Goal: Task Accomplishment & Management: Manage account settings

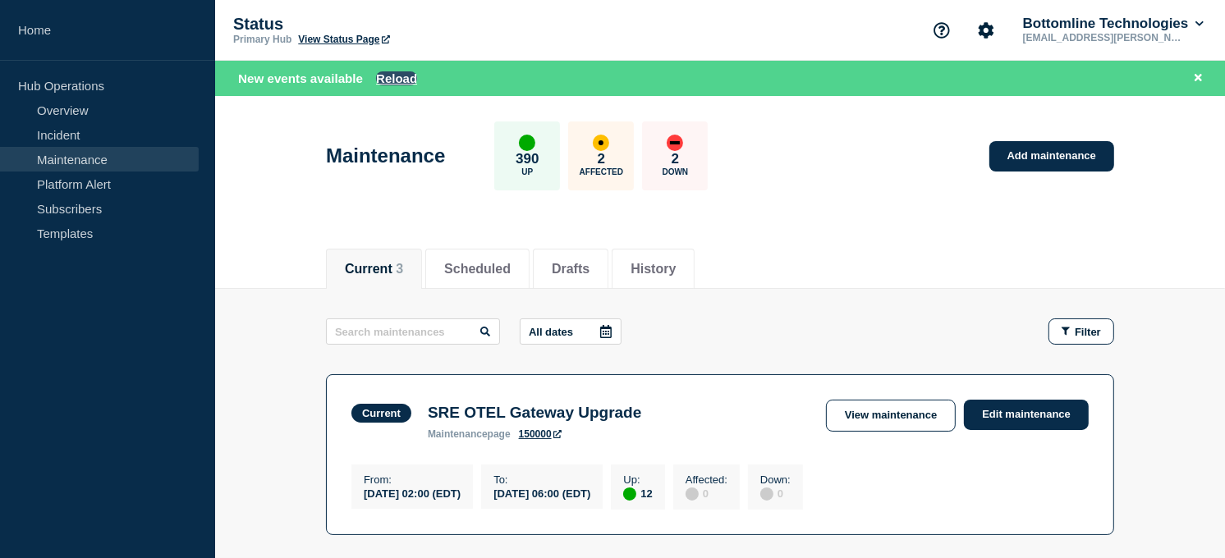
click at [403, 85] on button "Reload" at bounding box center [396, 78] width 41 height 14
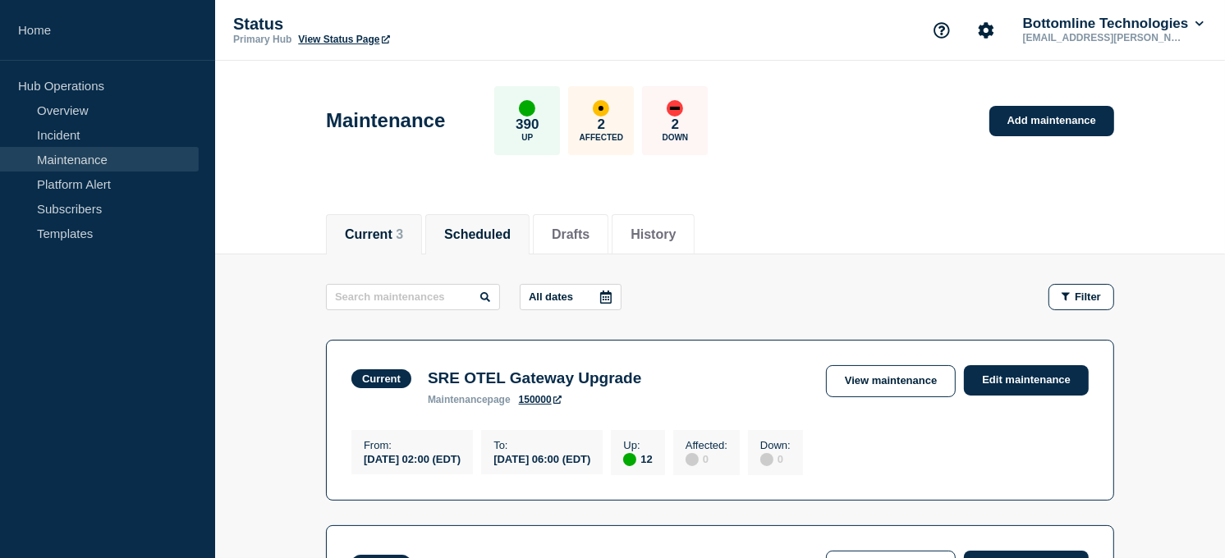
click at [480, 238] on button "Scheduled" at bounding box center [477, 235] width 67 height 15
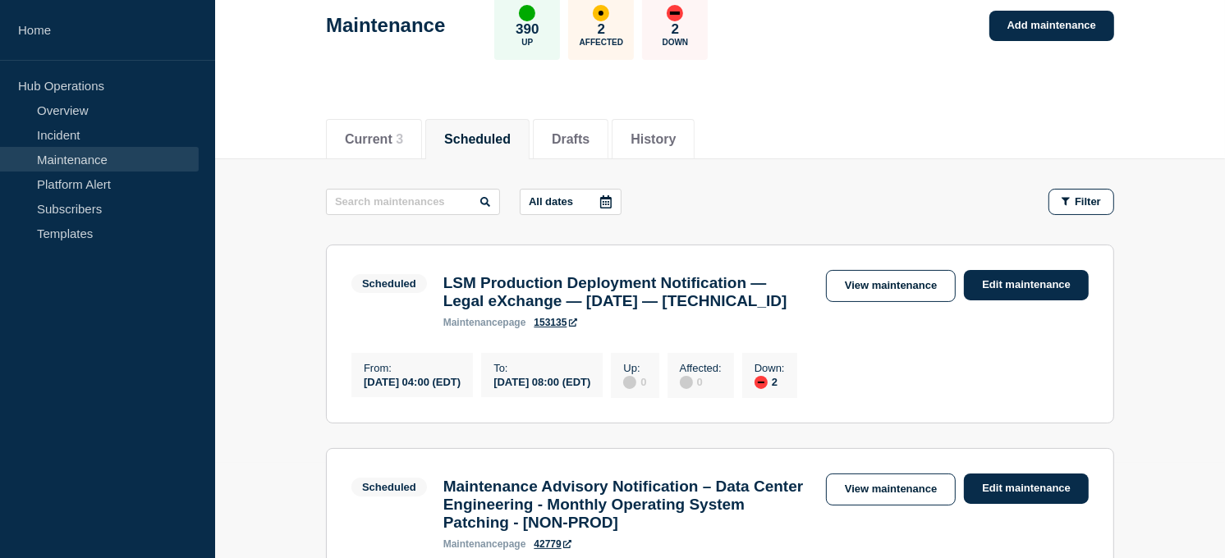
scroll to position [90, 0]
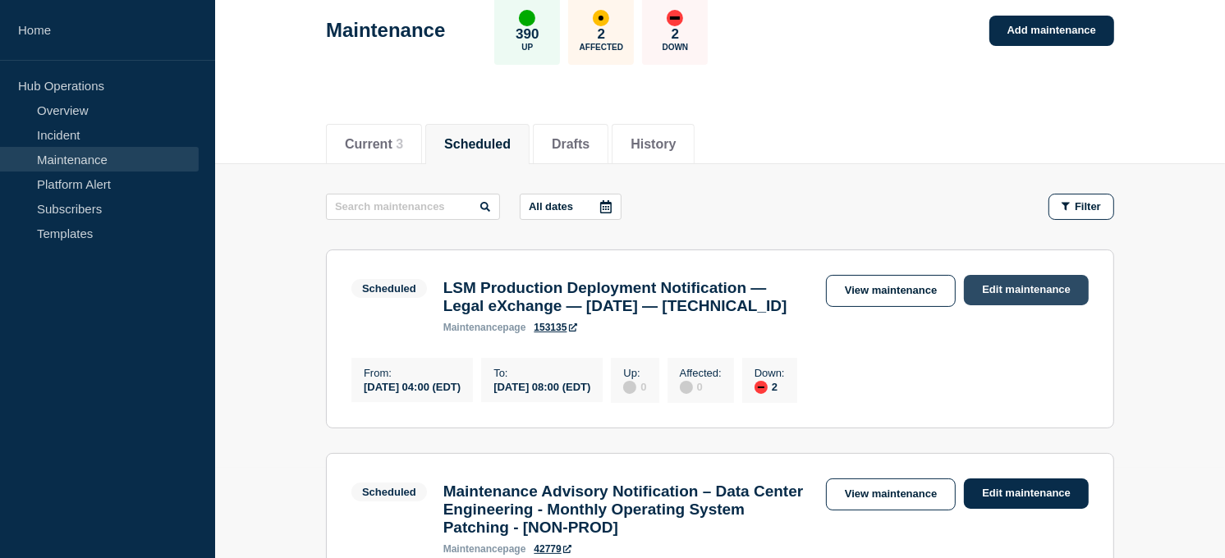
click at [978, 292] on link "Edit maintenance" at bounding box center [1026, 290] width 125 height 30
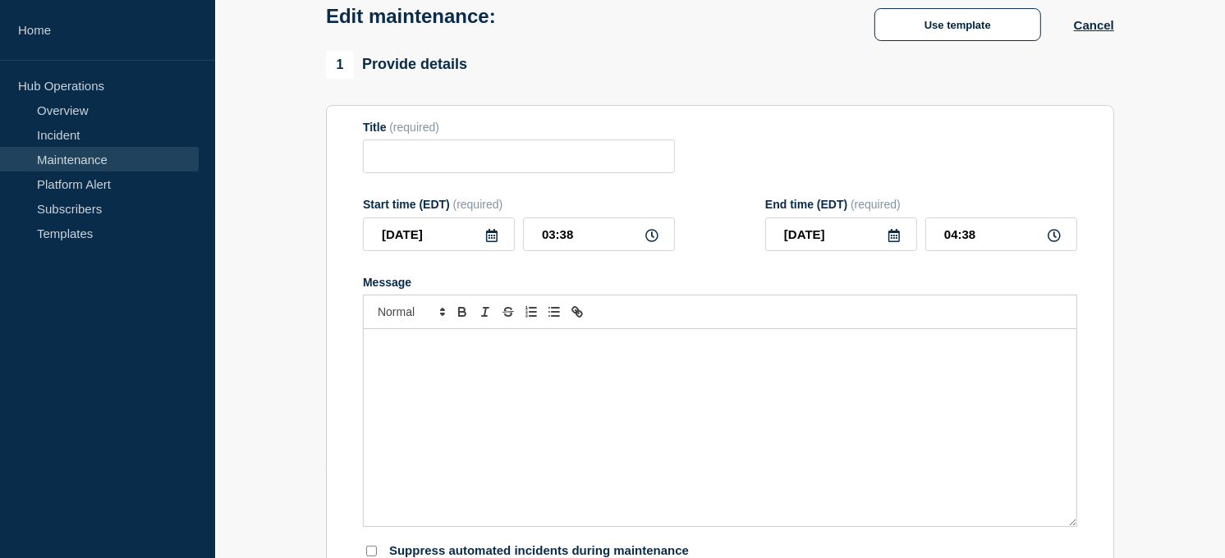
type input "LSM Production Deployment Notification — Legal eXchange — [DATE] — [TECHNICAL_I…"
type input "04:00"
type input "08:00"
checkbox input "true"
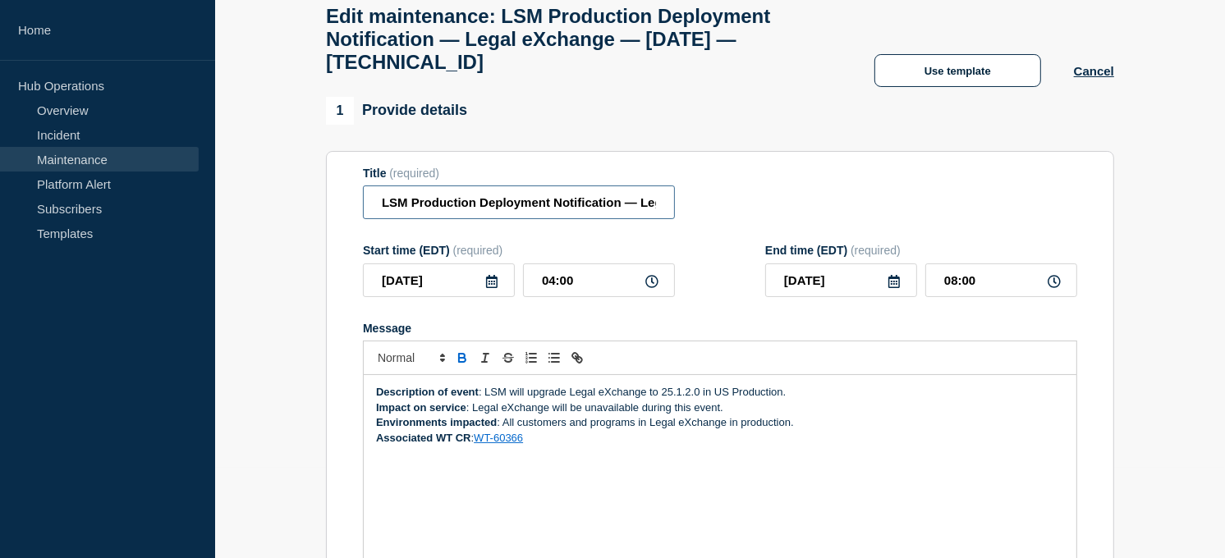
click at [378, 215] on input "LSM Production Deployment Notification — Legal eXchange — [DATE] — [TECHNICAL_I…" at bounding box center [519, 203] width 312 height 34
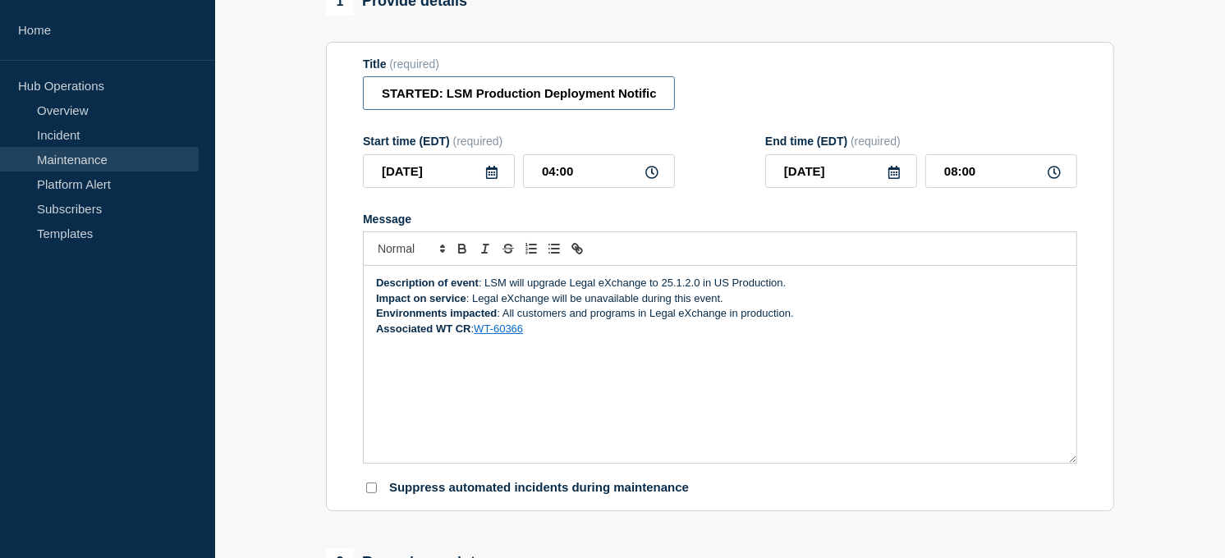
scroll to position [208, 0]
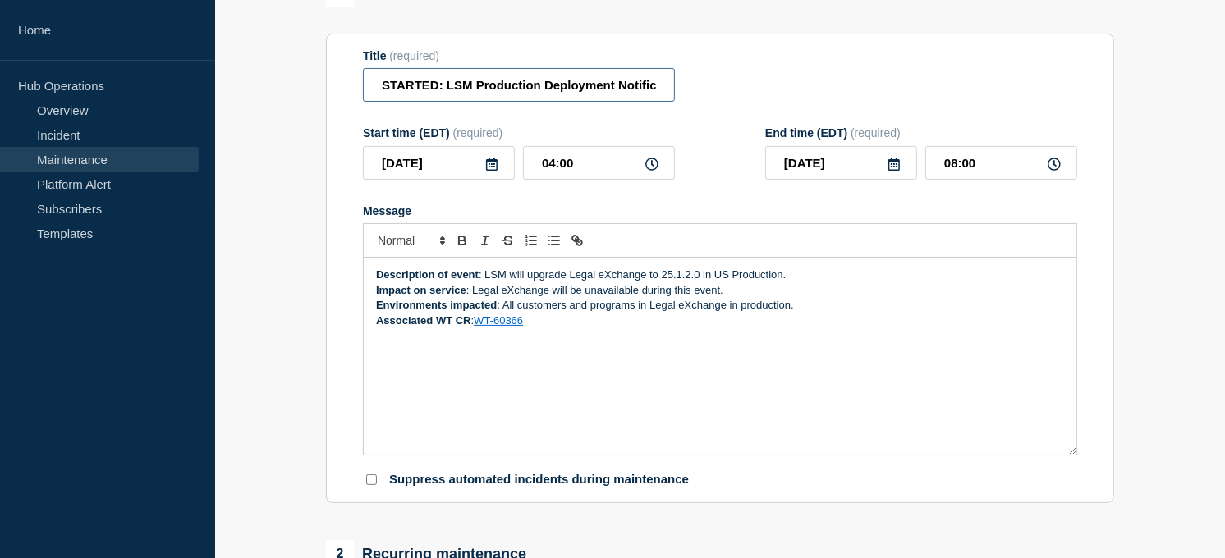
type input "STARTED: LSM Production Deployment Notification — Legal eXchange — [DATE] — [TE…"
click at [375, 286] on div "Description of event : LSM will upgrade Legal eXchange to 25.1.2.0 in US Produc…" at bounding box center [720, 356] width 713 height 197
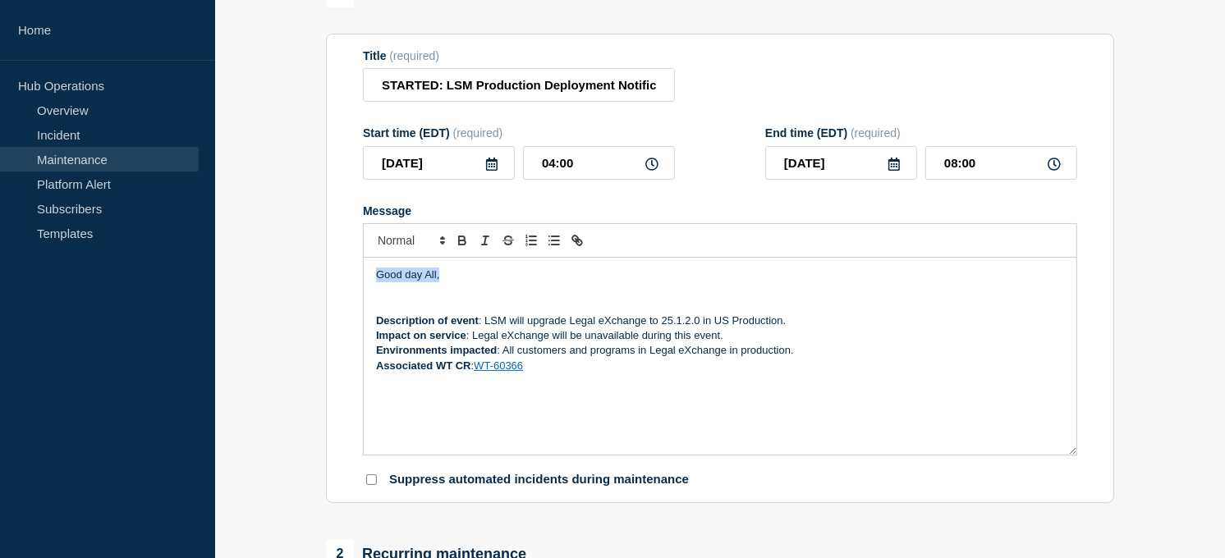
drag, startPoint x: 452, startPoint y: 296, endPoint x: 348, endPoint y: 292, distance: 103.6
click at [348, 292] on section "Title (required) STARTED: LSM Production Deployment Notification — Legal eXchan…" at bounding box center [720, 269] width 788 height 471
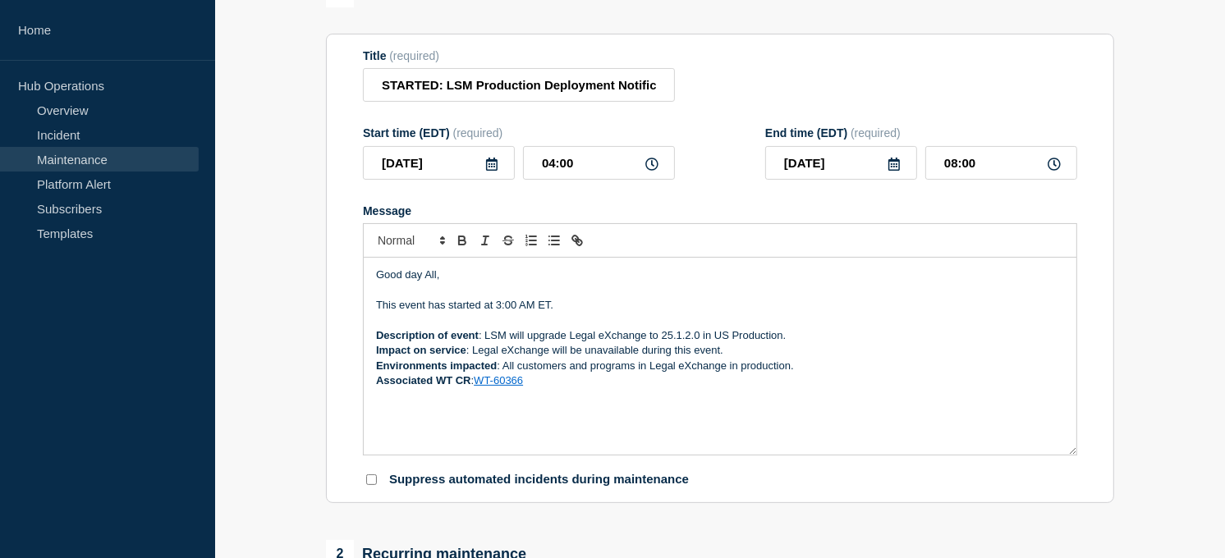
click at [654, 171] on icon at bounding box center [652, 164] width 13 height 13
click at [554, 177] on input "04:00" at bounding box center [599, 163] width 152 height 34
type input "03:00"
type input "07:00"
click at [734, 329] on p "Message" at bounding box center [720, 321] width 688 height 15
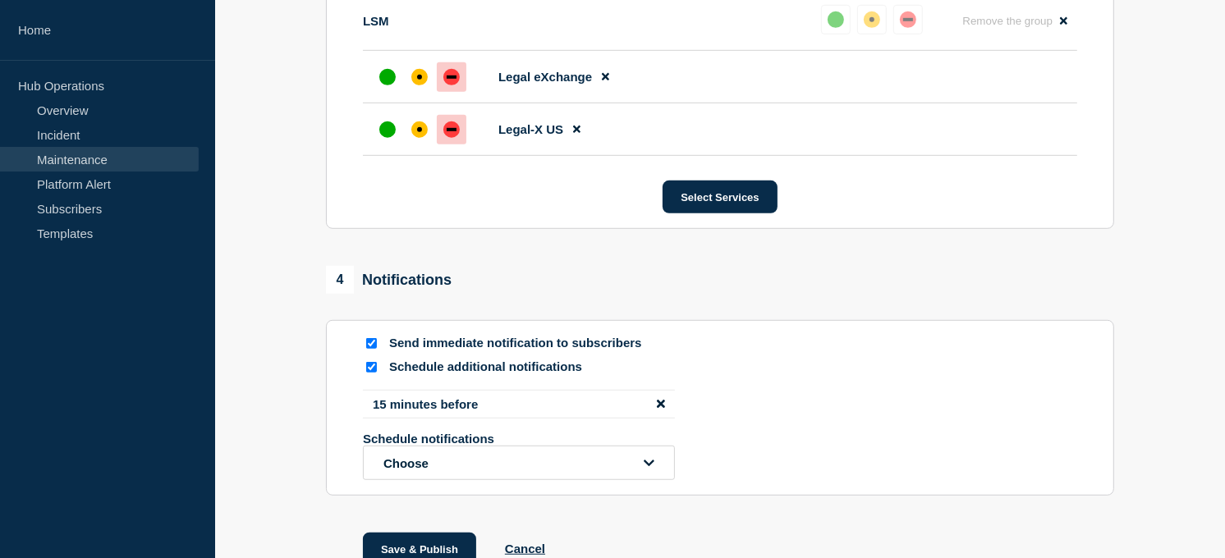
scroll to position [1062, 0]
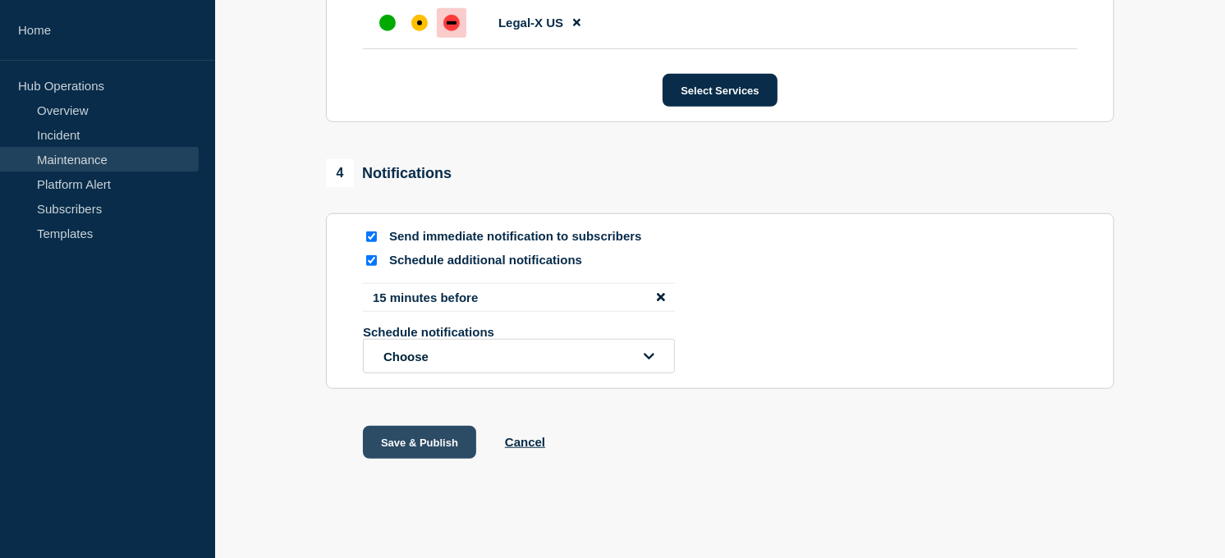
click at [454, 445] on button "Save & Publish" at bounding box center [419, 442] width 113 height 33
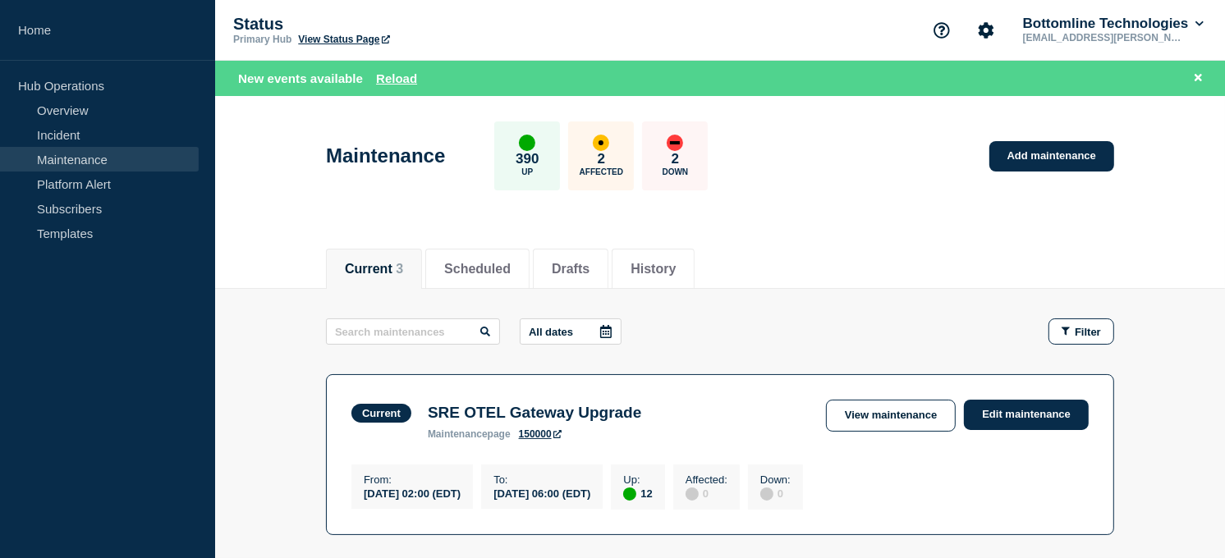
click at [392, 67] on div "New events available Reload" at bounding box center [720, 78] width 1010 height 35
click at [388, 74] on button "Reload" at bounding box center [396, 78] width 41 height 14
